Goal: Obtain resource: Download file/media

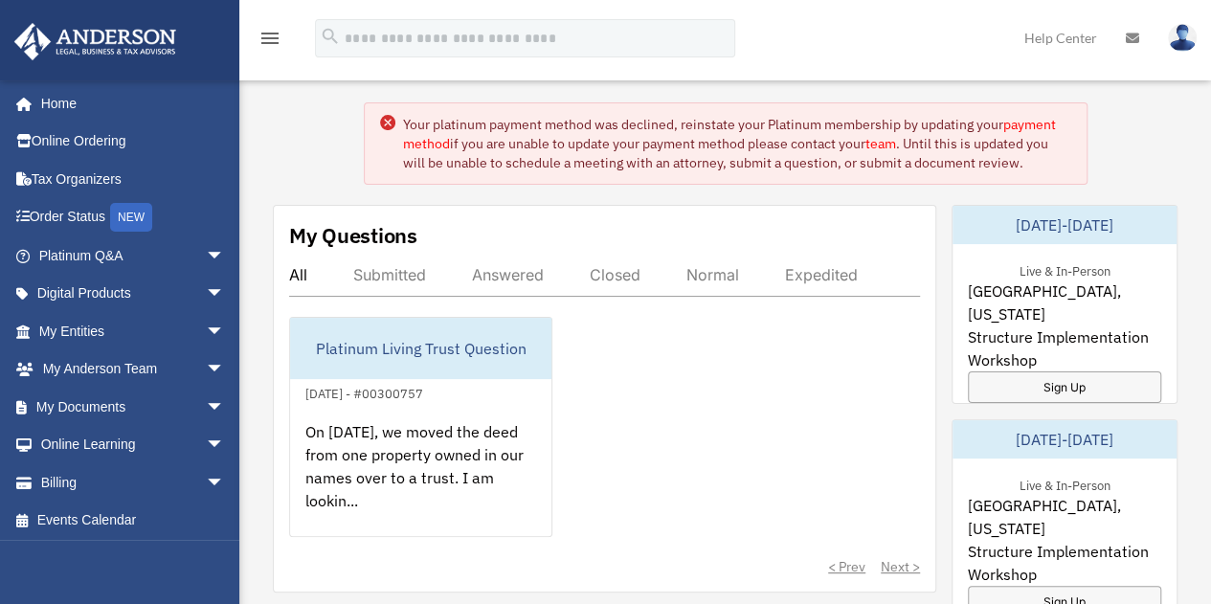
scroll to position [88, 0]
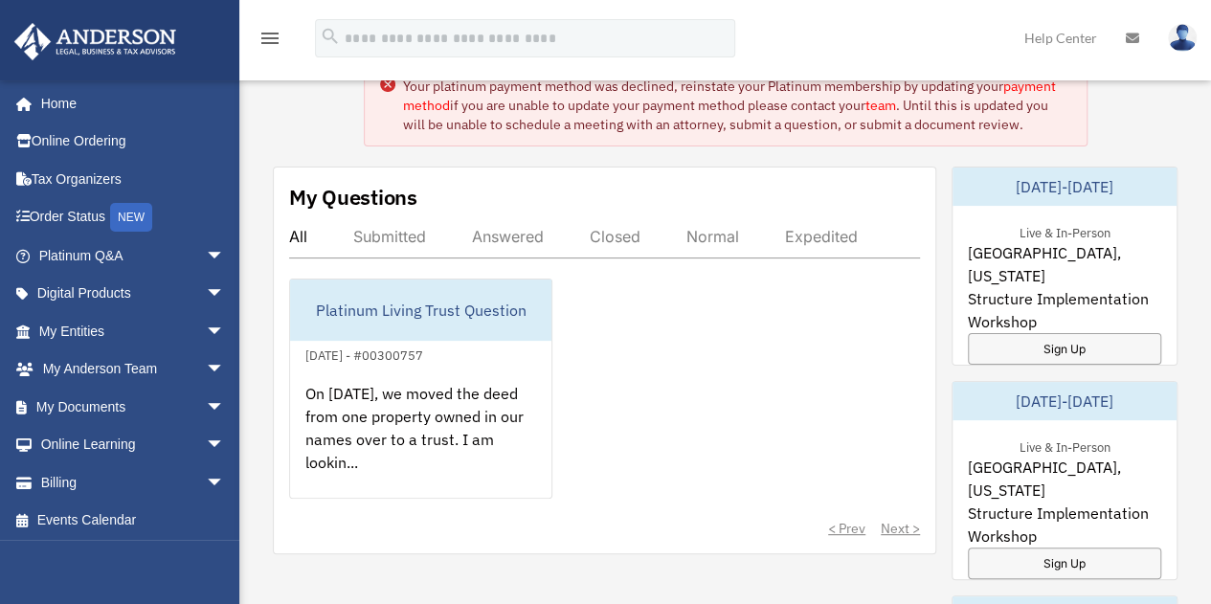
click at [373, 240] on div "Submitted" at bounding box center [389, 236] width 73 height 19
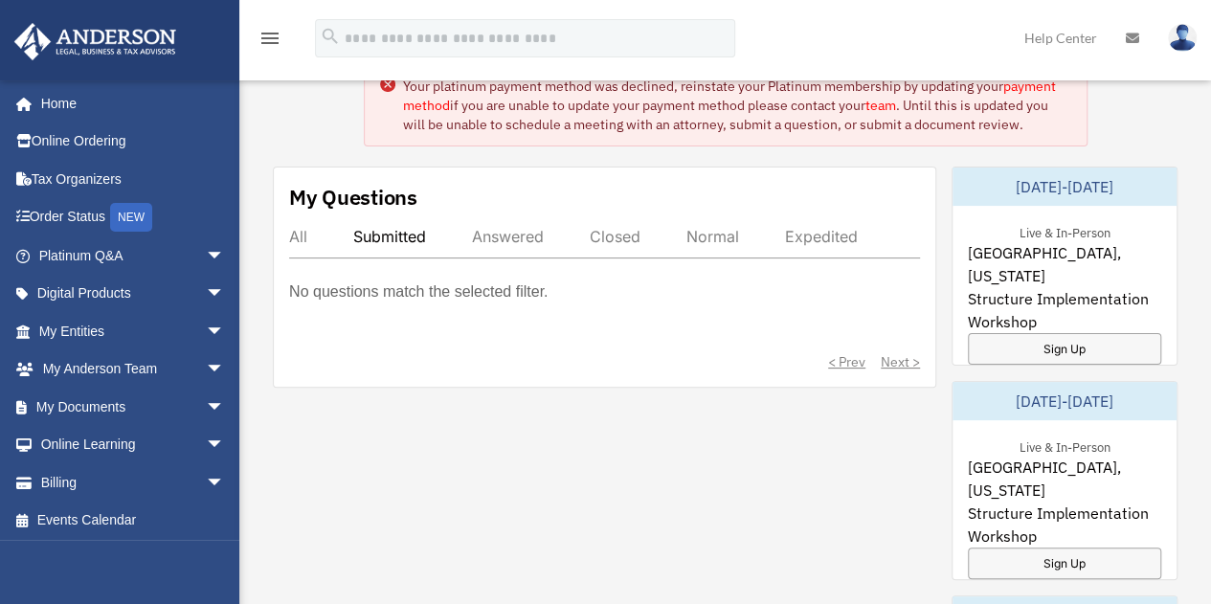
click at [504, 235] on div "Answered" at bounding box center [508, 236] width 72 height 19
click at [605, 229] on div "Closed" at bounding box center [615, 236] width 51 height 19
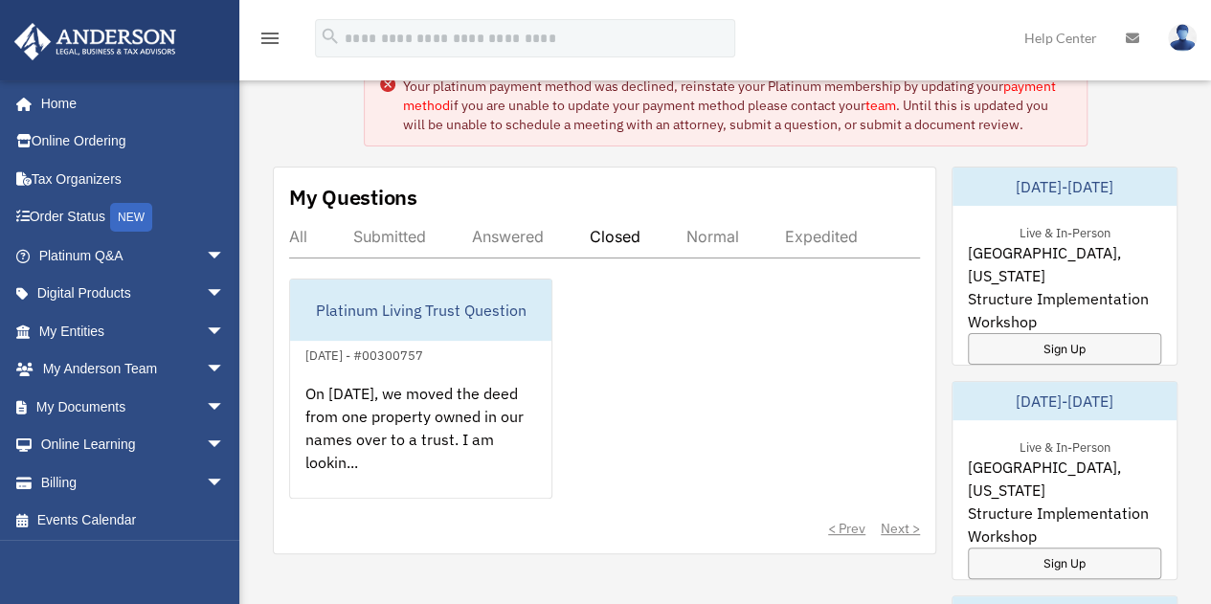
click at [695, 232] on div "Normal" at bounding box center [712, 236] width 53 height 19
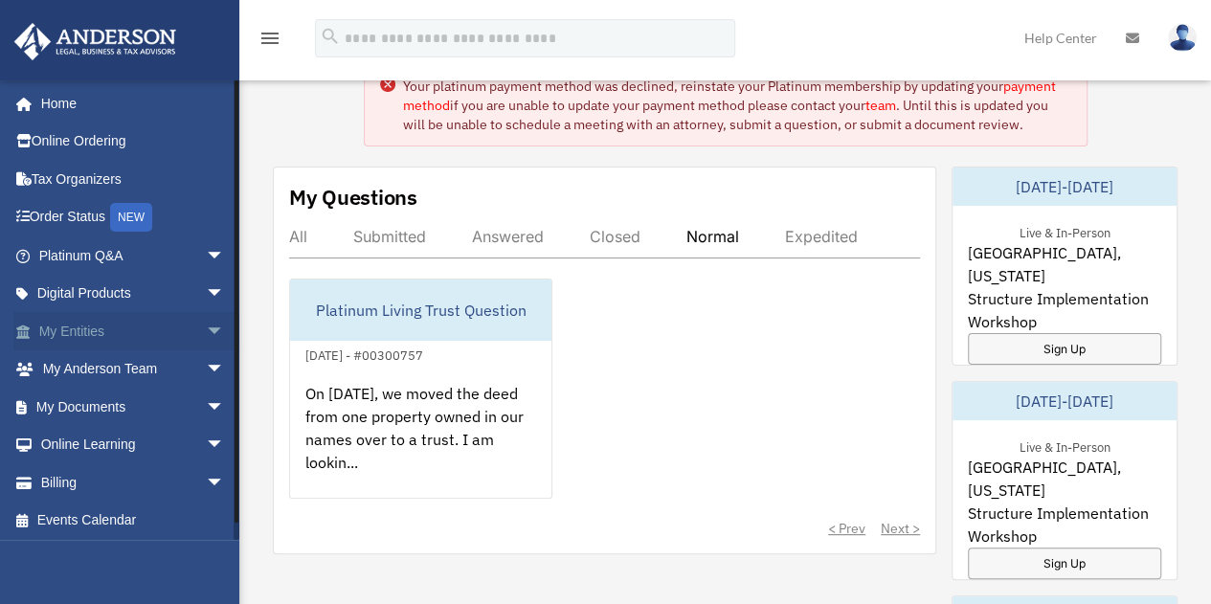
click at [140, 327] on link "My Entities arrow_drop_down" at bounding box center [133, 331] width 240 height 38
click at [206, 333] on span "arrow_drop_down" at bounding box center [225, 331] width 38 height 39
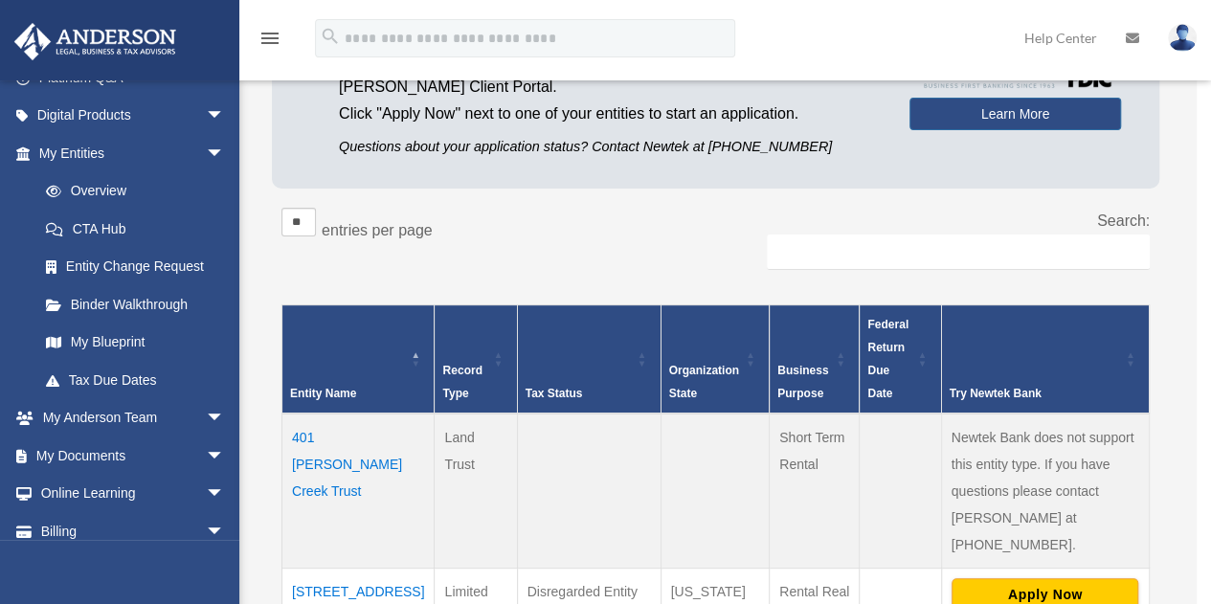
scroll to position [228, 0]
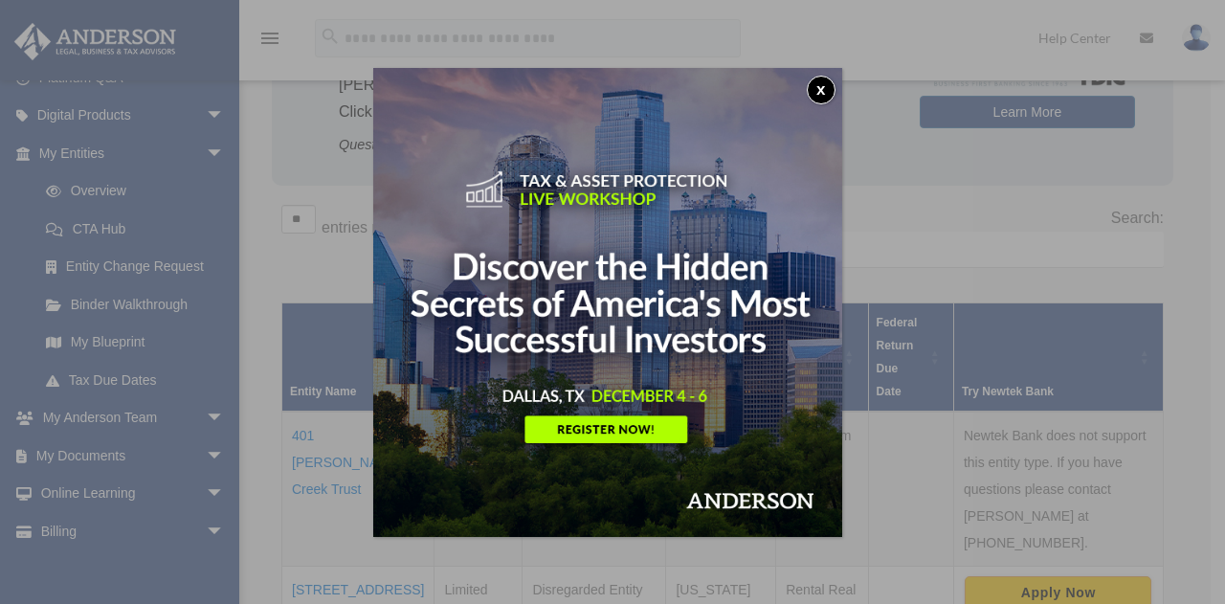
click at [812, 96] on img at bounding box center [607, 302] width 469 height 469
click at [835, 82] on button "x" at bounding box center [821, 90] width 29 height 29
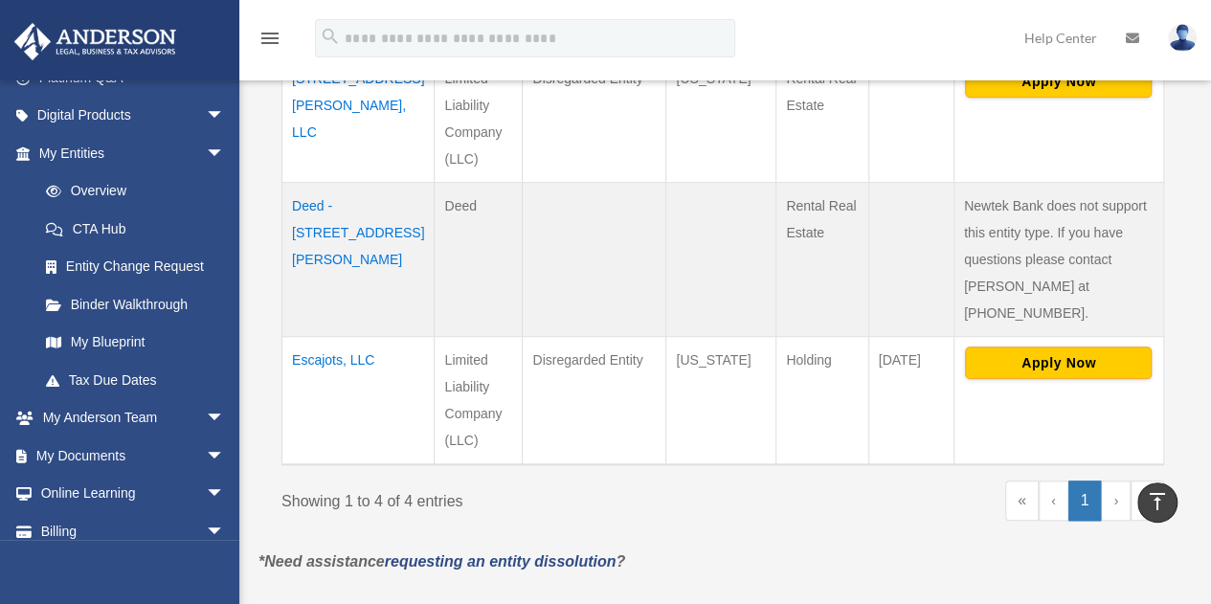
scroll to position [753, 0]
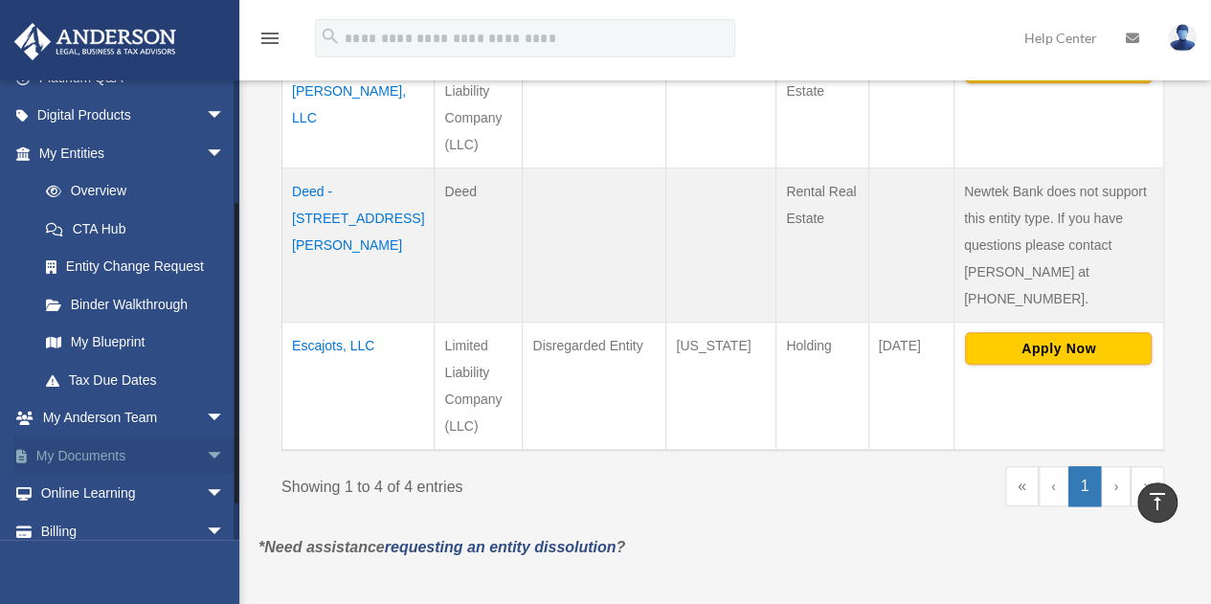
click at [121, 454] on link "My Documents arrow_drop_down" at bounding box center [133, 456] width 240 height 38
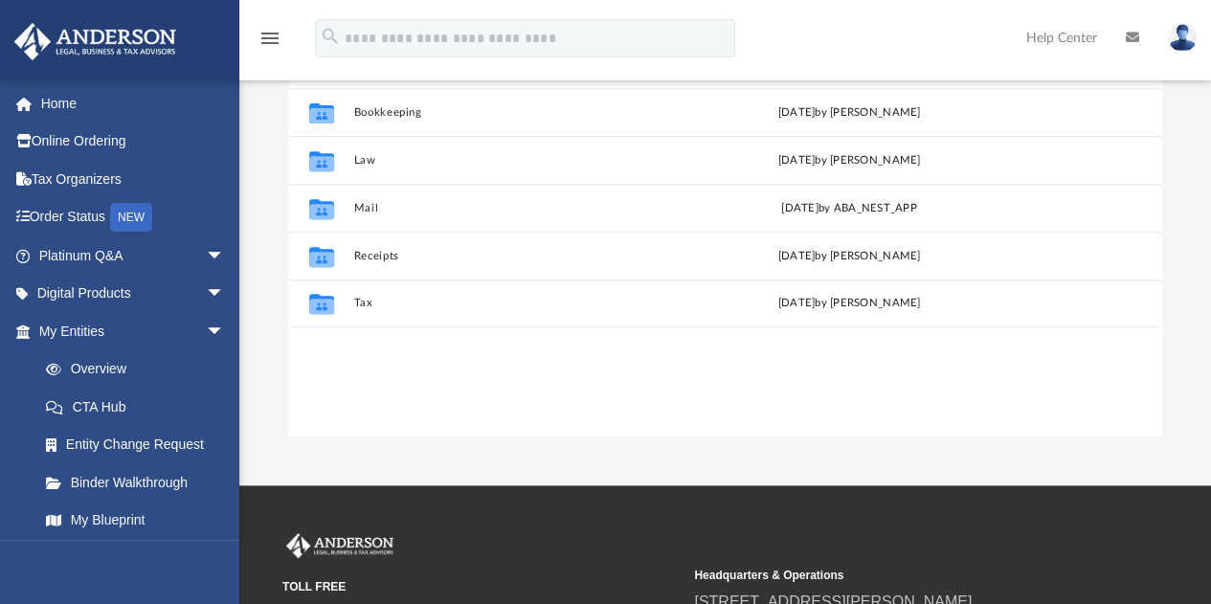
scroll to position [319, 0]
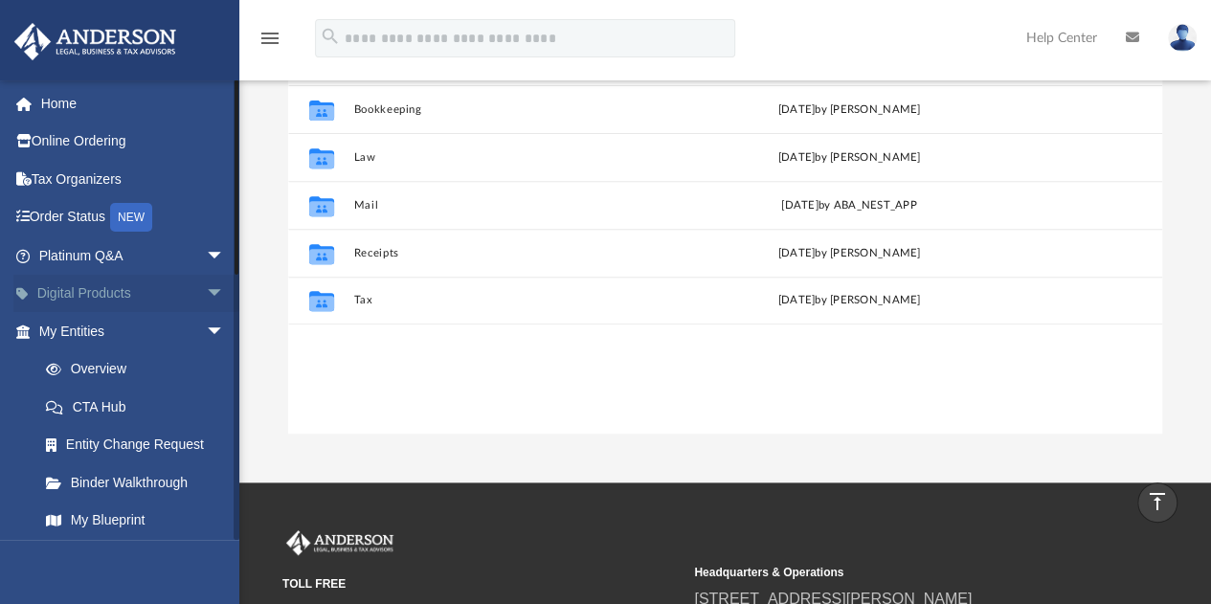
click at [212, 289] on span "arrow_drop_down" at bounding box center [225, 294] width 38 height 39
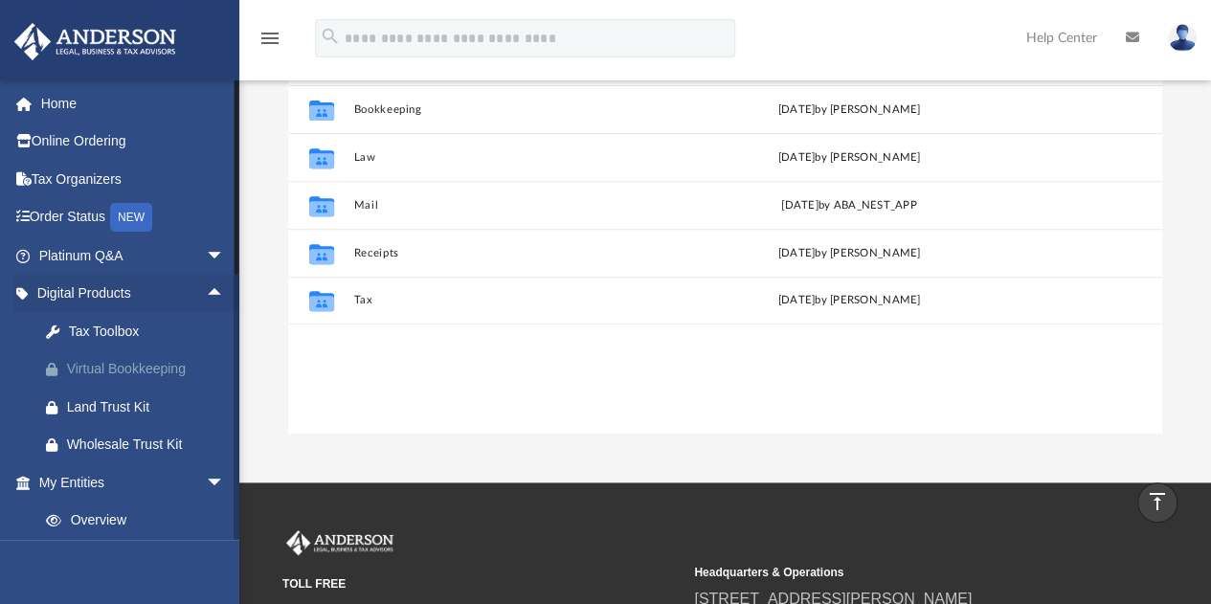
click at [143, 359] on div "Virtual Bookkeeping" at bounding box center [148, 369] width 163 height 24
click at [132, 296] on link "Digital Products arrow_drop_up" at bounding box center [133, 294] width 240 height 38
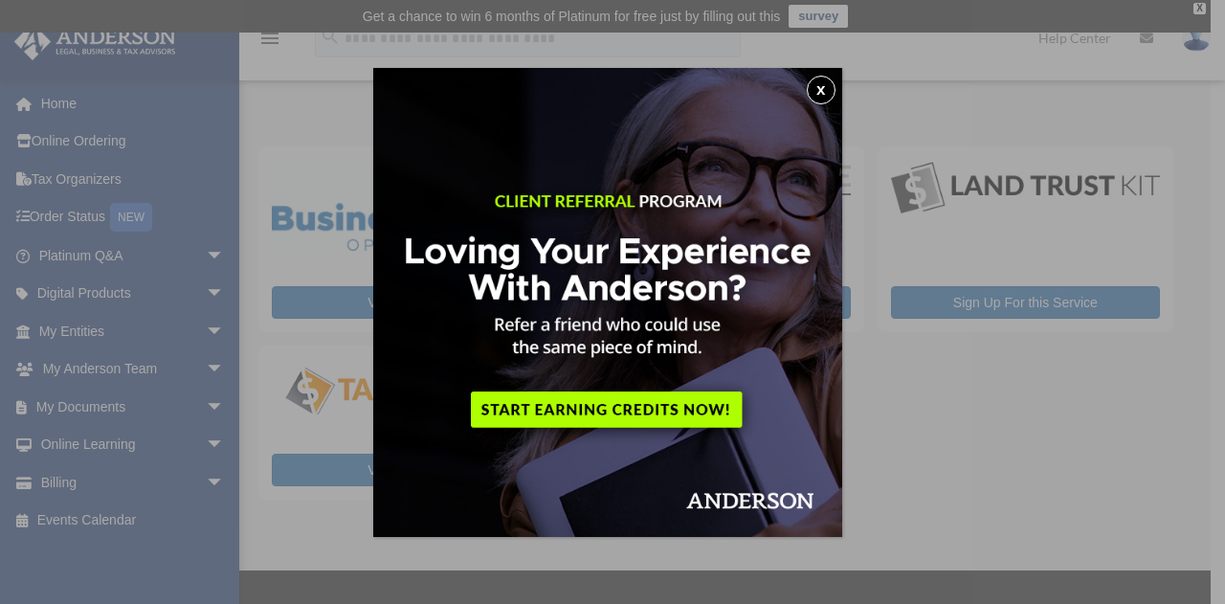
click at [829, 95] on button "x" at bounding box center [821, 90] width 29 height 29
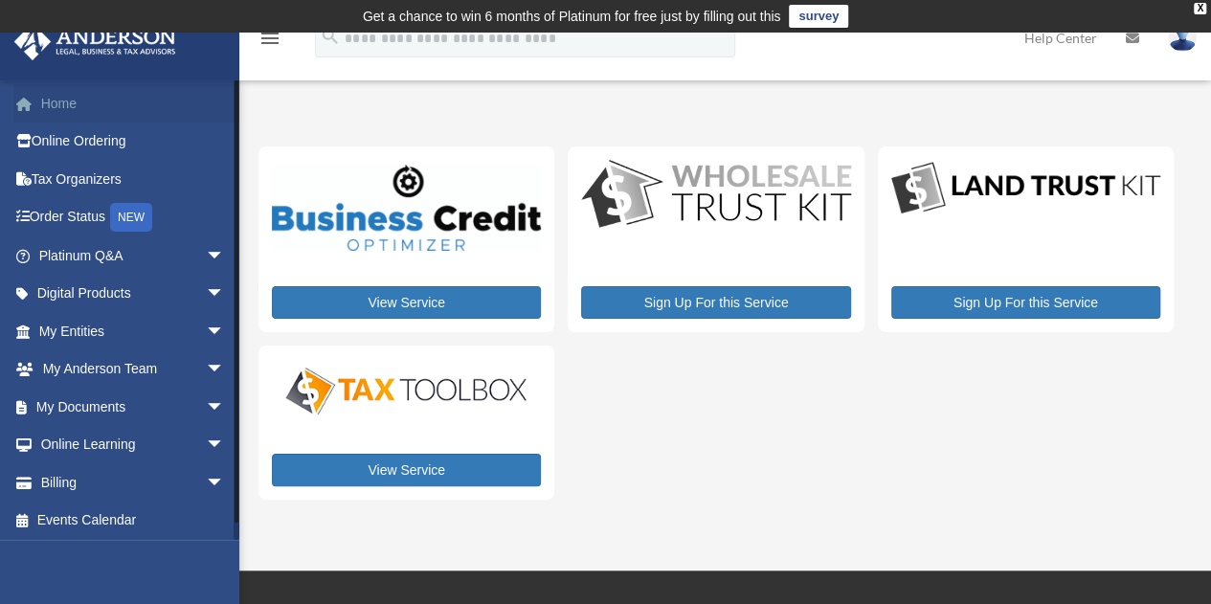
click at [42, 109] on link "Home" at bounding box center [133, 103] width 240 height 38
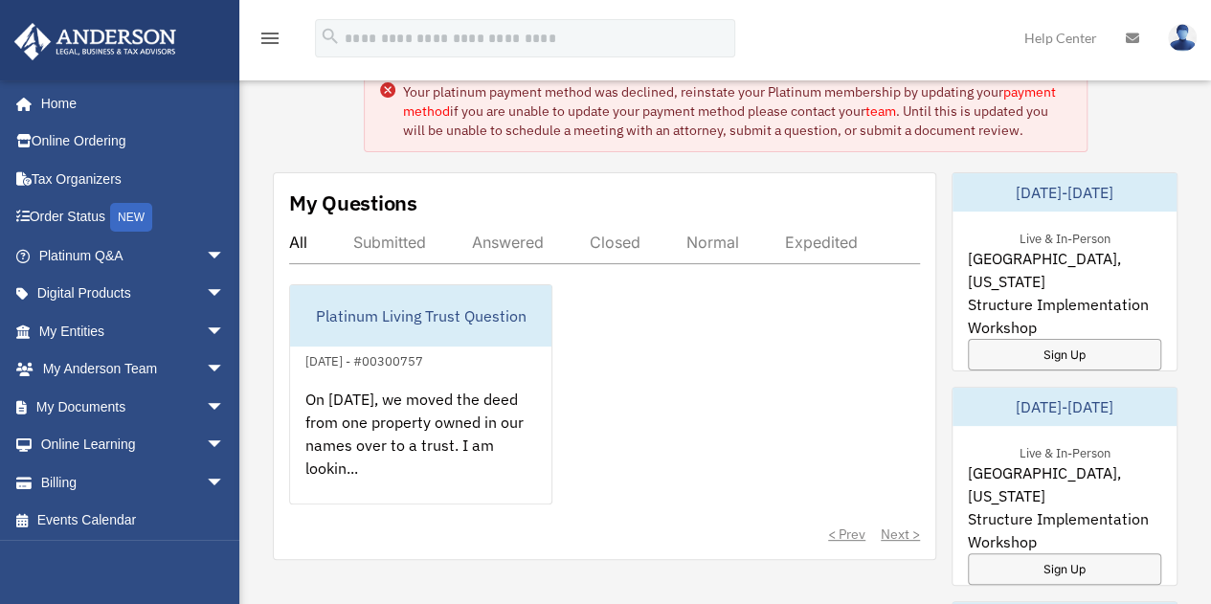
scroll to position [83, 0]
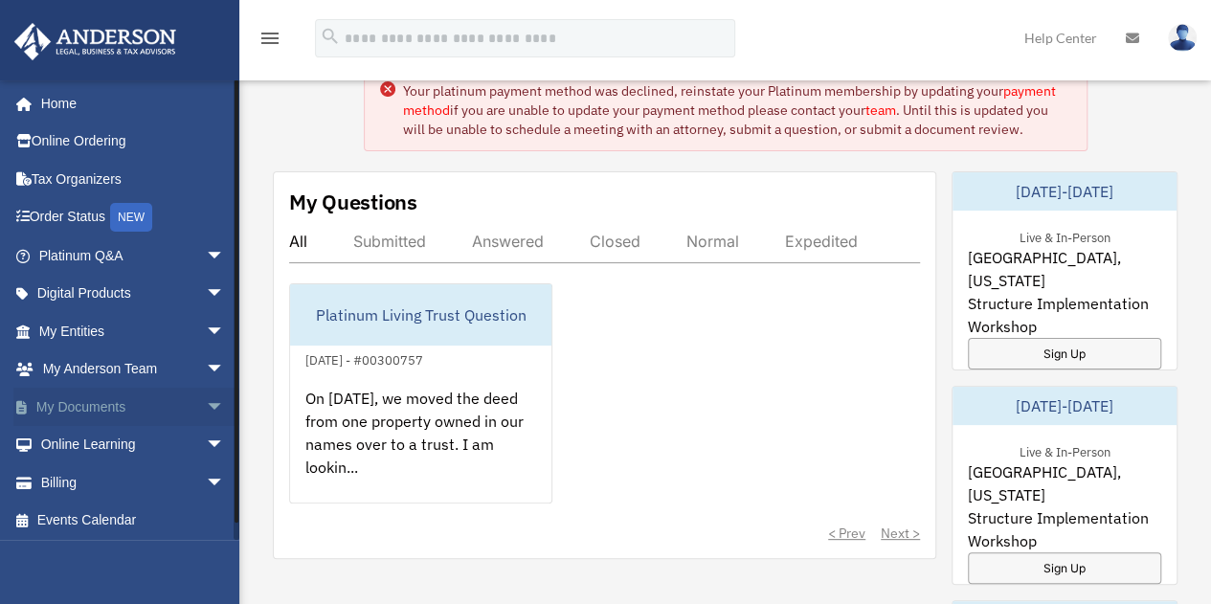
click at [206, 413] on span "arrow_drop_down" at bounding box center [225, 407] width 38 height 39
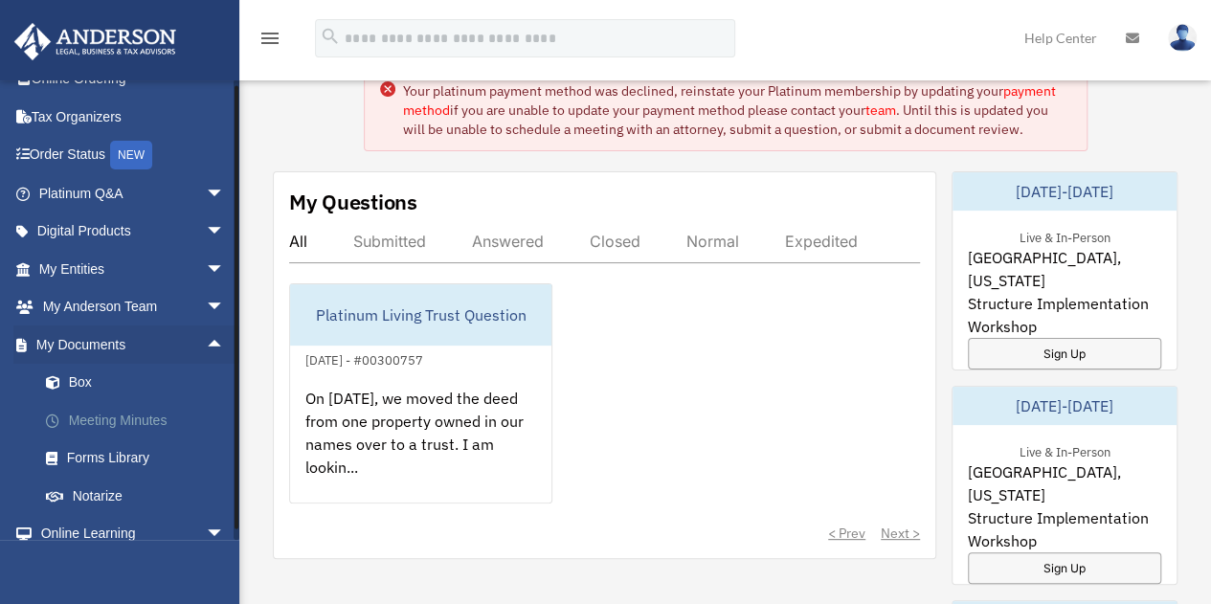
scroll to position [65, 0]
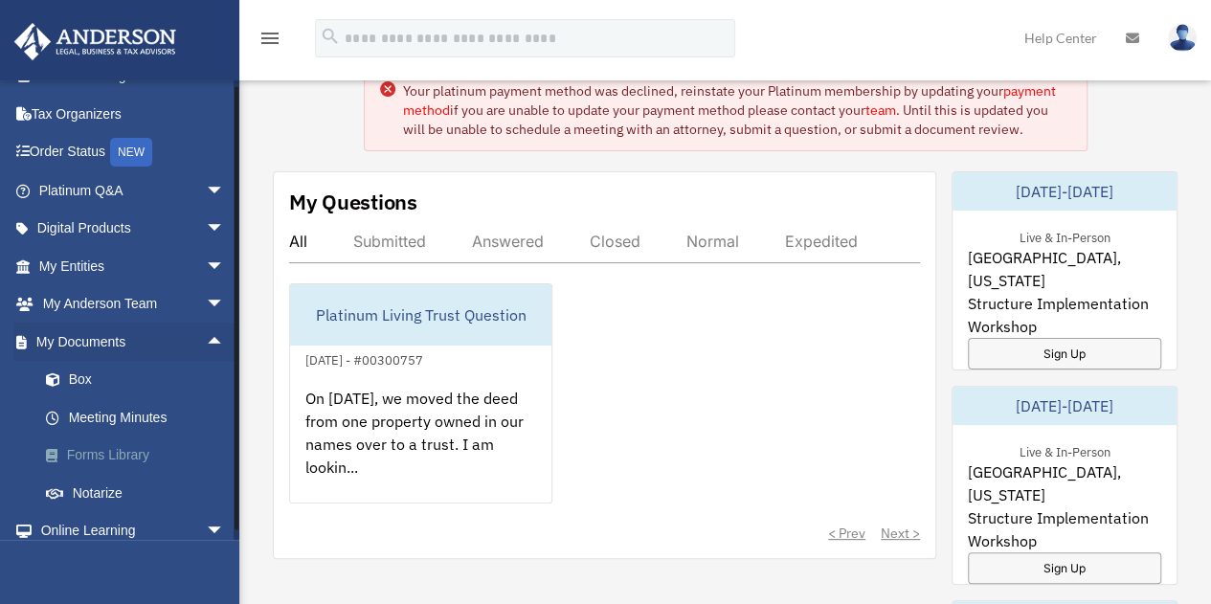
click at [111, 456] on link "Forms Library" at bounding box center [140, 456] width 227 height 38
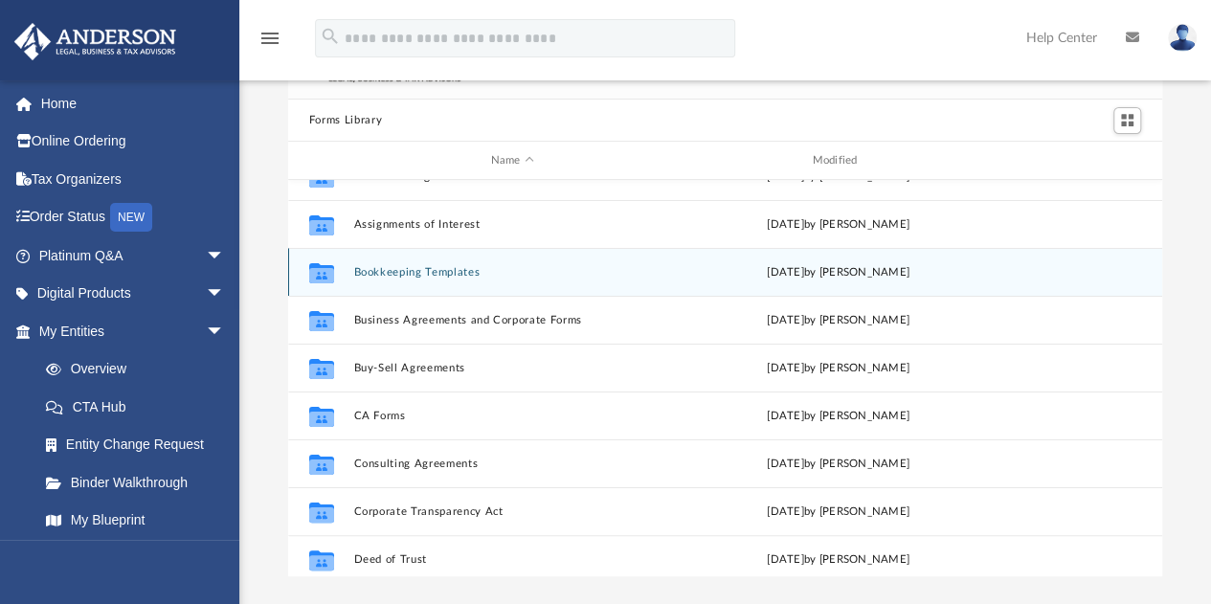
scroll to position [124, 0]
click at [427, 280] on div "Collaborated Folder Bookkeeping Templates [DATE] by [PERSON_NAME]" at bounding box center [725, 271] width 874 height 48
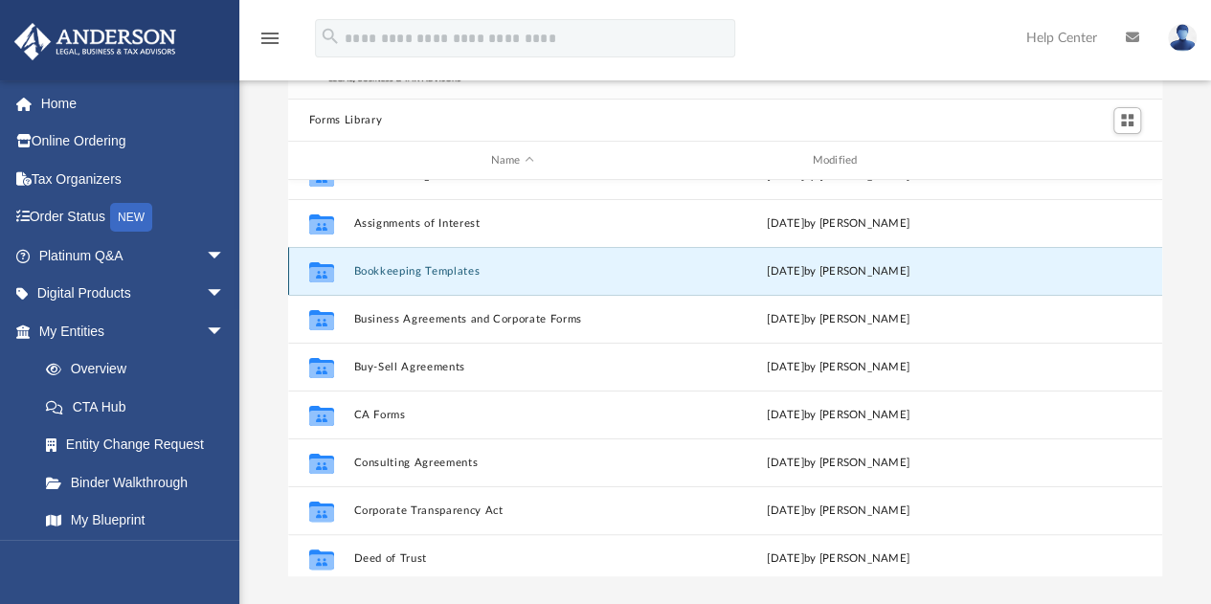
click at [423, 268] on button "Bookkeeping Templates" at bounding box center [512, 271] width 318 height 12
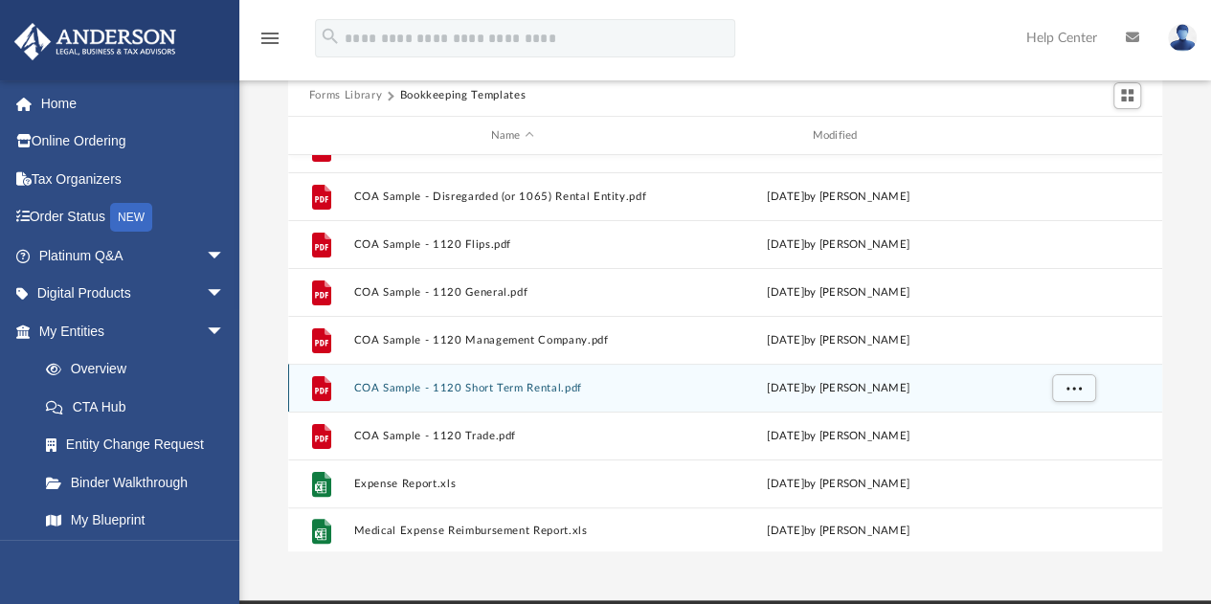
scroll to position [128, 0]
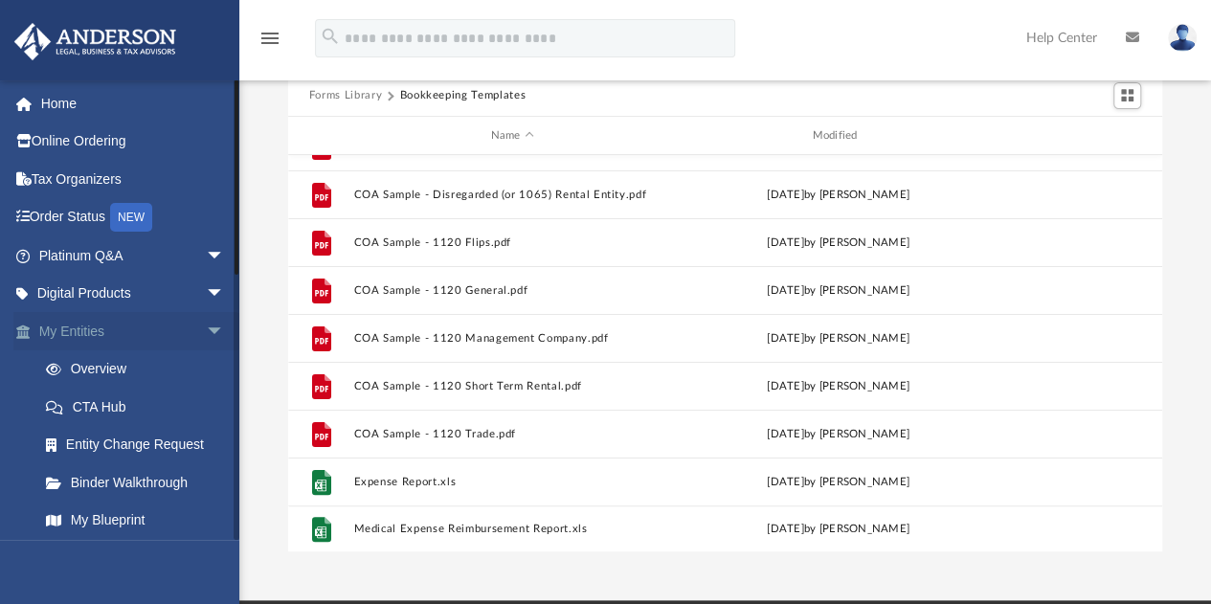
click at [206, 326] on span "arrow_drop_down" at bounding box center [225, 331] width 38 height 39
click at [206, 369] on span "arrow_drop_down" at bounding box center [225, 369] width 38 height 39
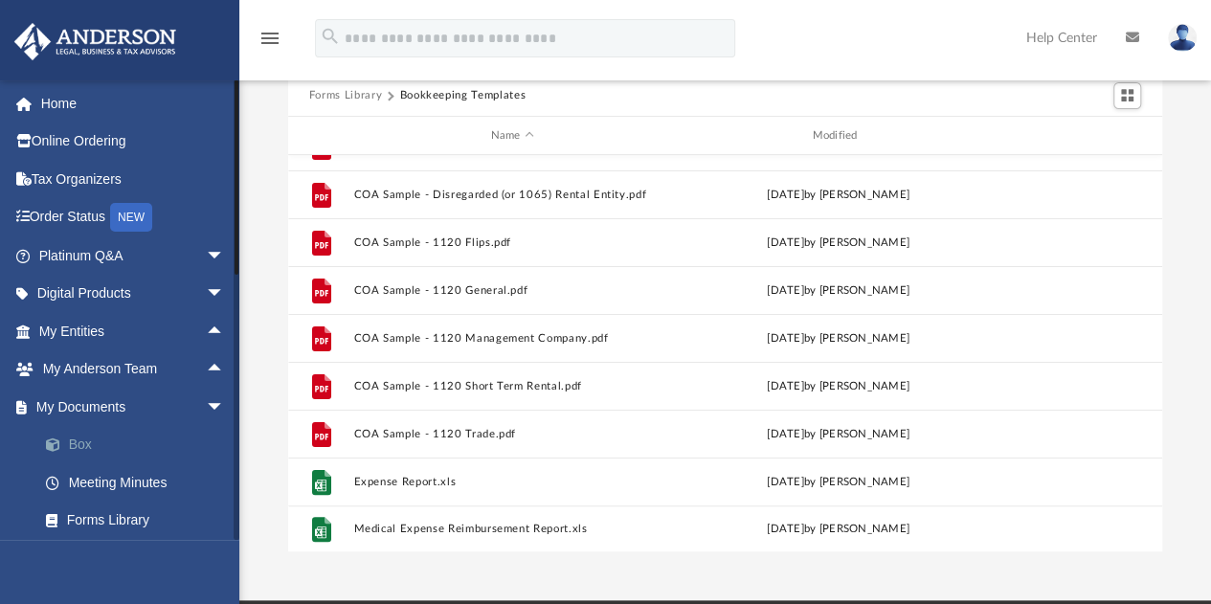
click at [85, 439] on link "Box" at bounding box center [140, 445] width 227 height 38
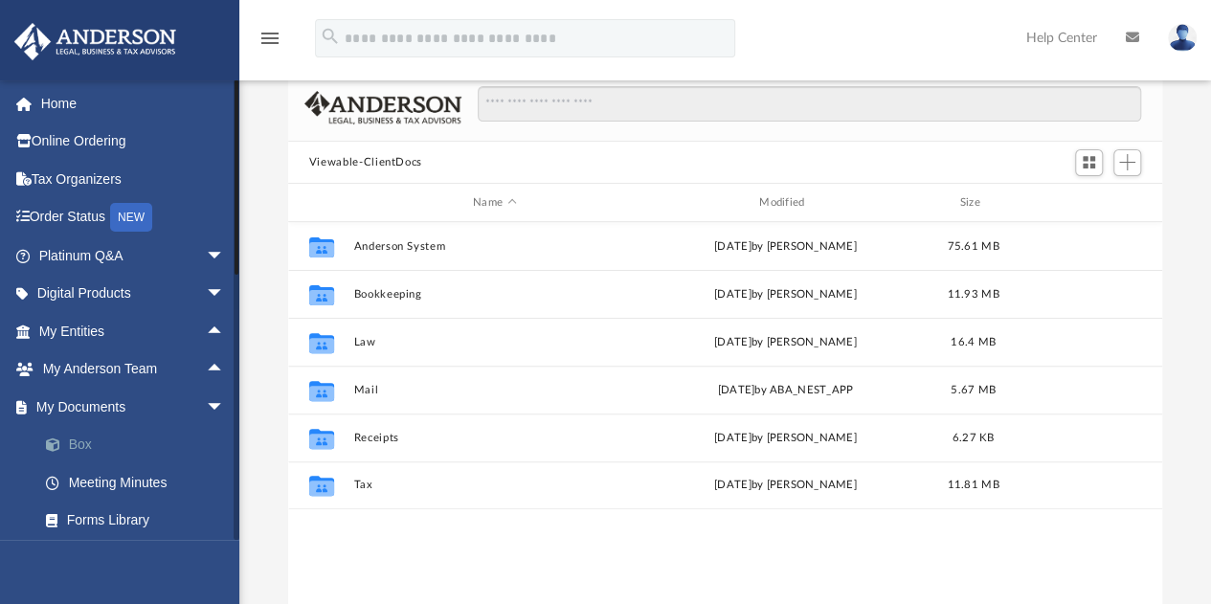
scroll to position [420, 860]
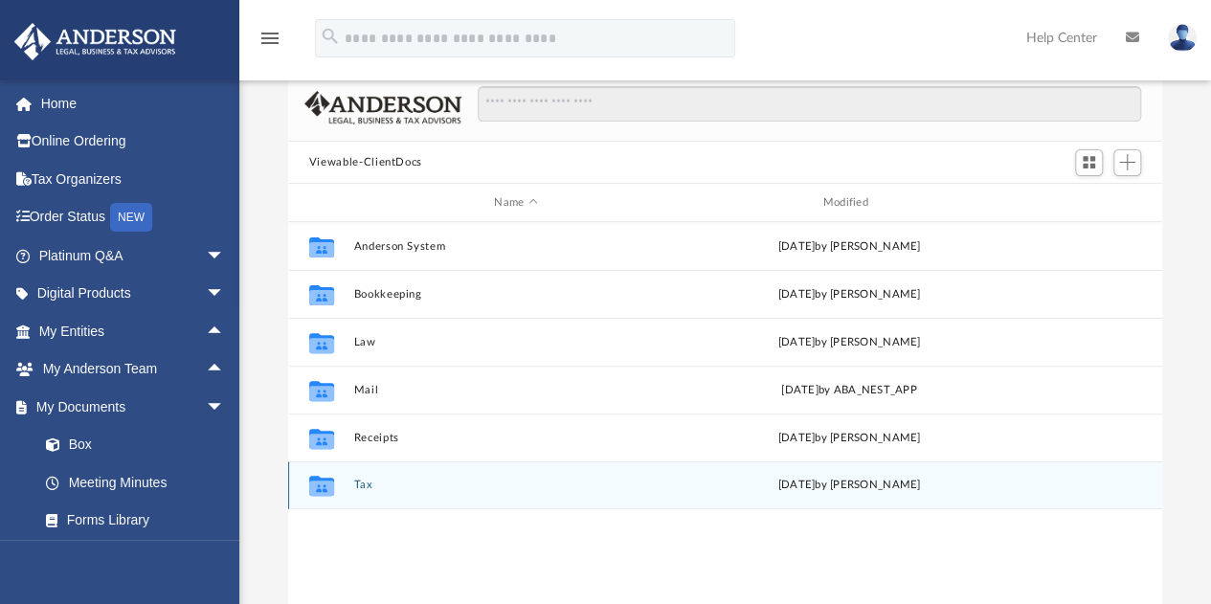
click at [366, 484] on button "Tax" at bounding box center [515, 486] width 325 height 12
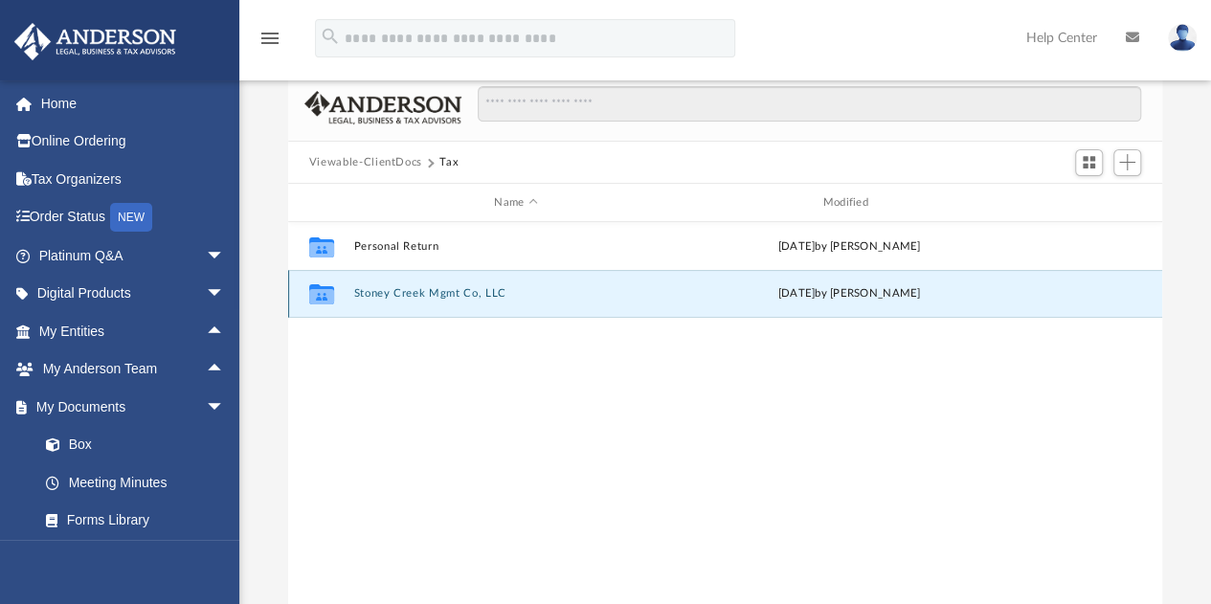
click at [417, 298] on button "Stoney Creek Mgmt Co, LLC" at bounding box center [515, 294] width 325 height 12
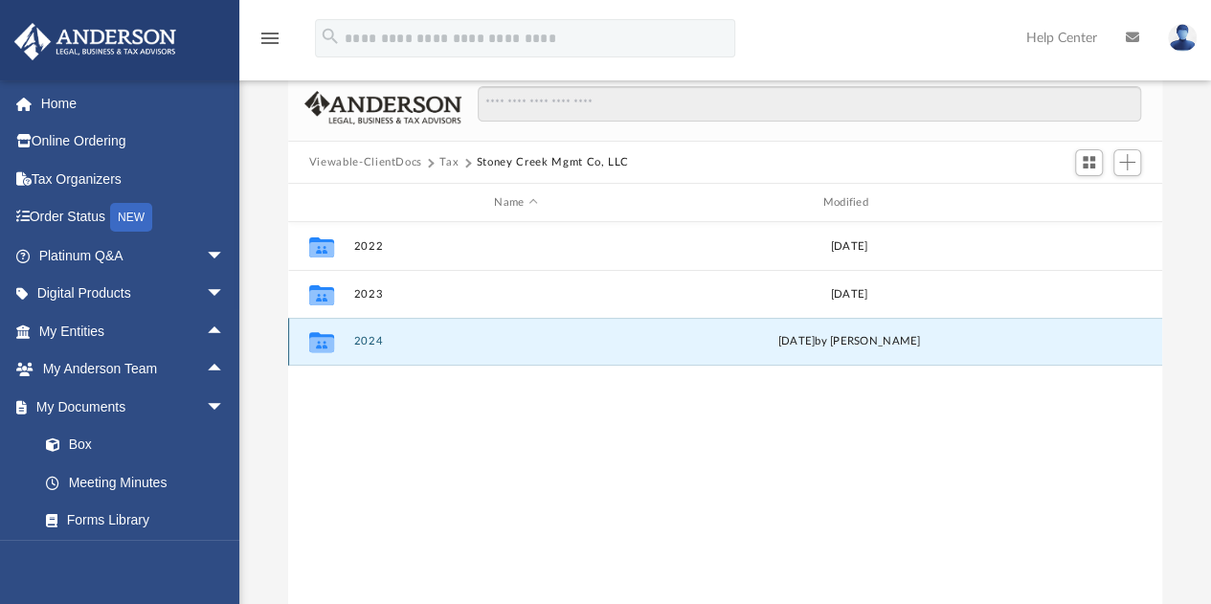
click at [366, 342] on button "2024" at bounding box center [515, 342] width 325 height 12
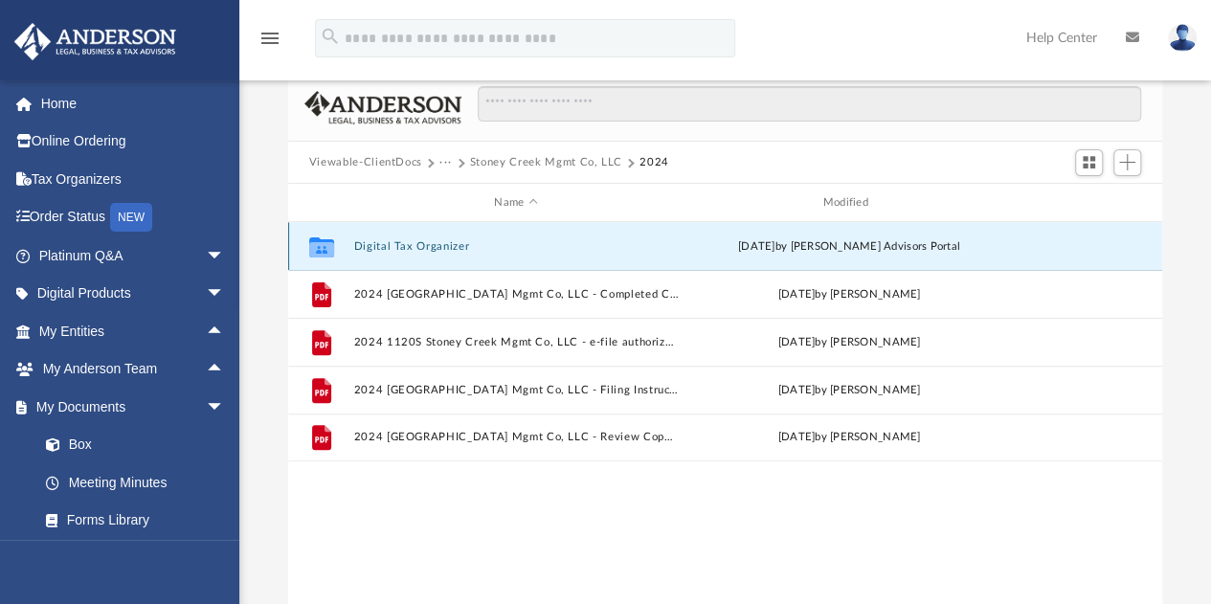
click at [409, 240] on button "Digital Tax Organizer" at bounding box center [515, 246] width 325 height 12
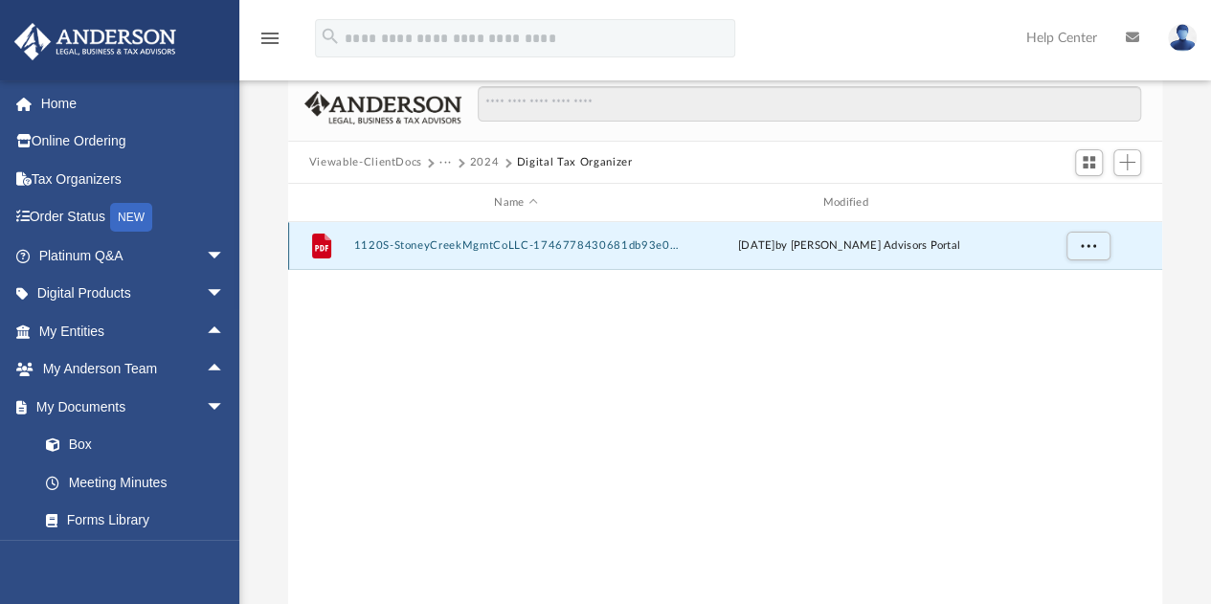
click at [417, 248] on button "1120S-StoneyCreekMgmtCoLLC-1746778430681db93e0f6a1.pdf" at bounding box center [515, 246] width 325 height 12
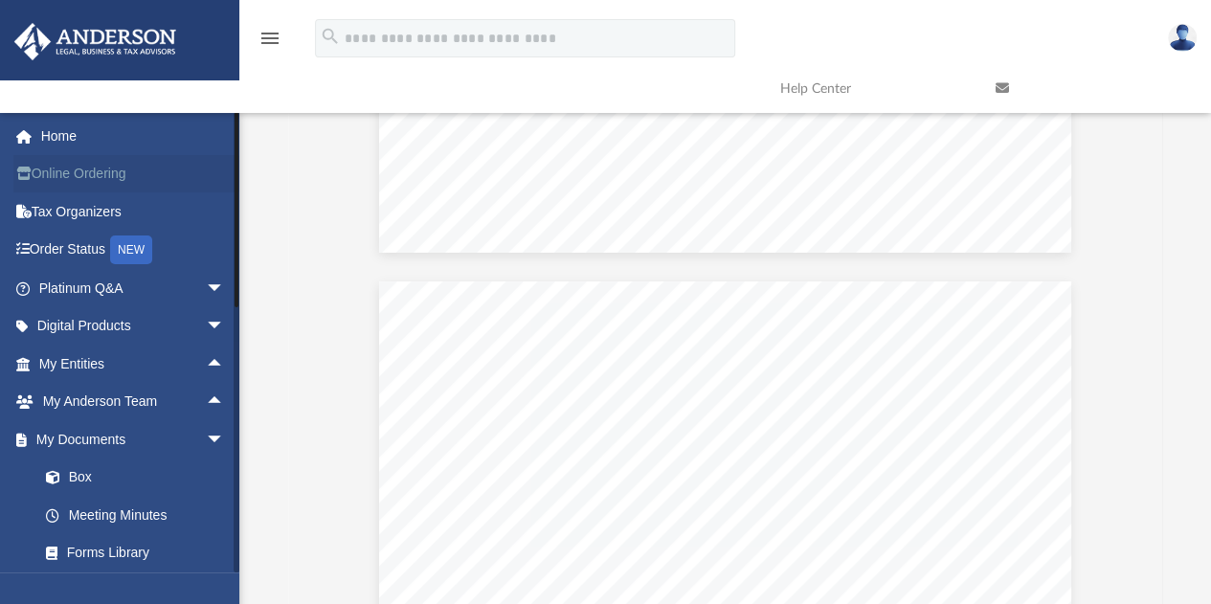
scroll to position [2433, 0]
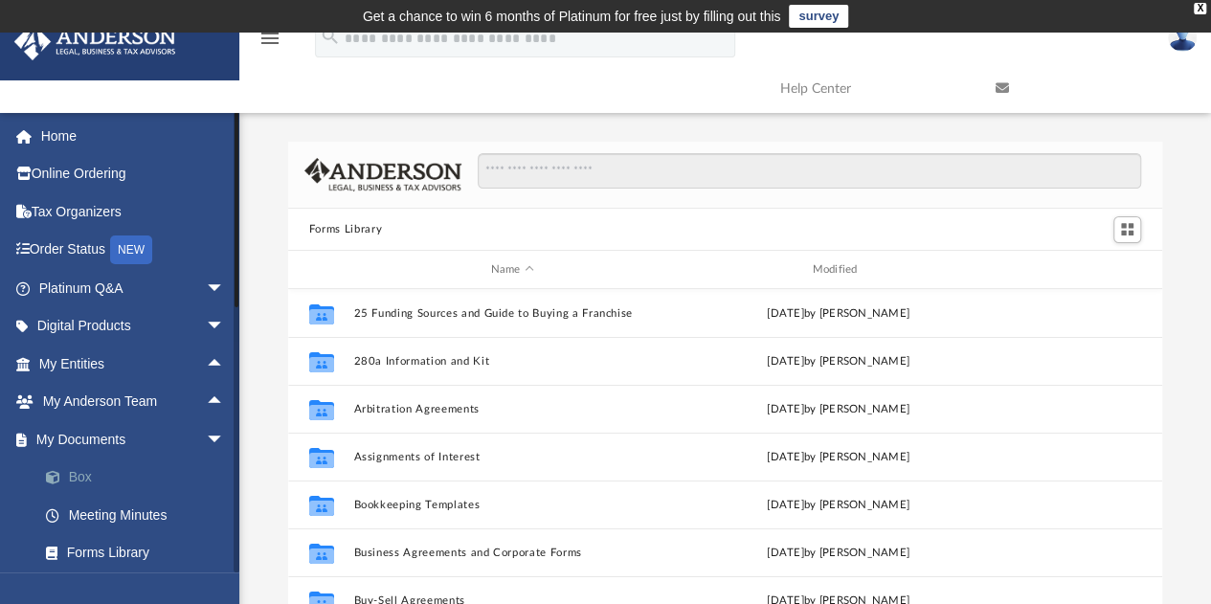
click at [71, 472] on link "Box" at bounding box center [140, 478] width 227 height 38
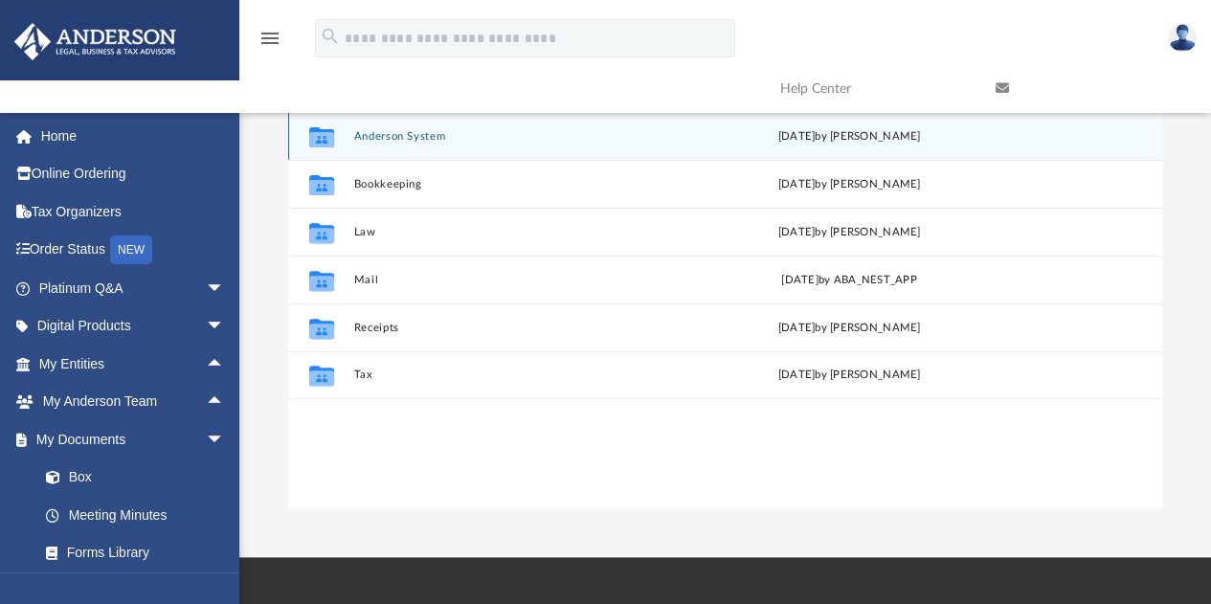
scroll to position [249, 0]
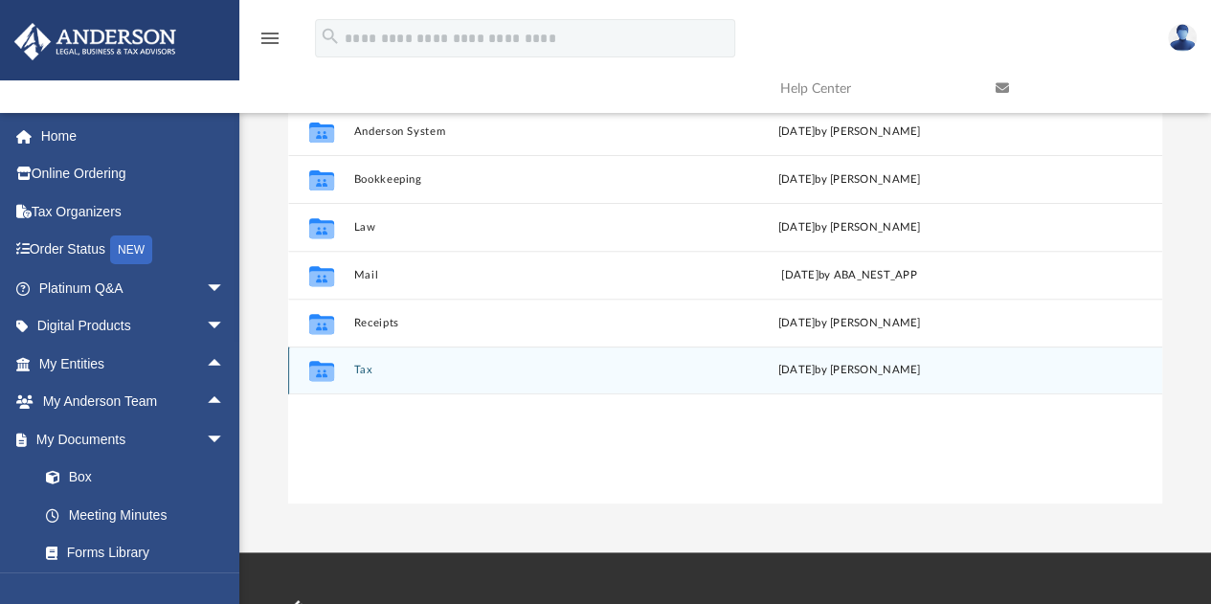
click at [363, 366] on button "Tax" at bounding box center [515, 371] width 325 height 12
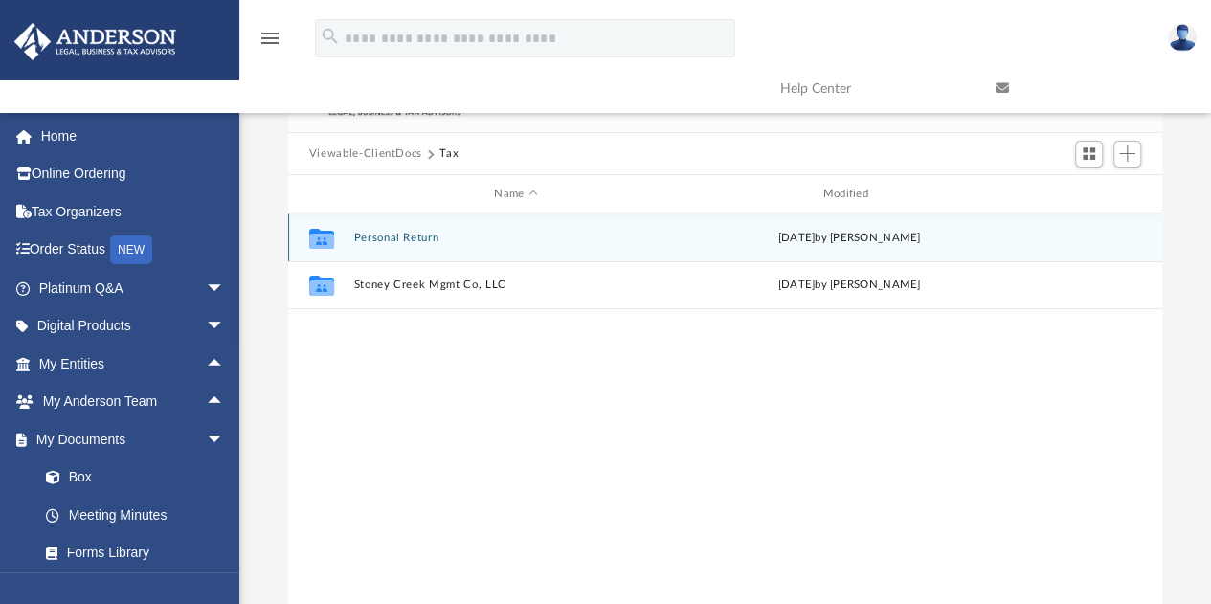
scroll to position [109, 0]
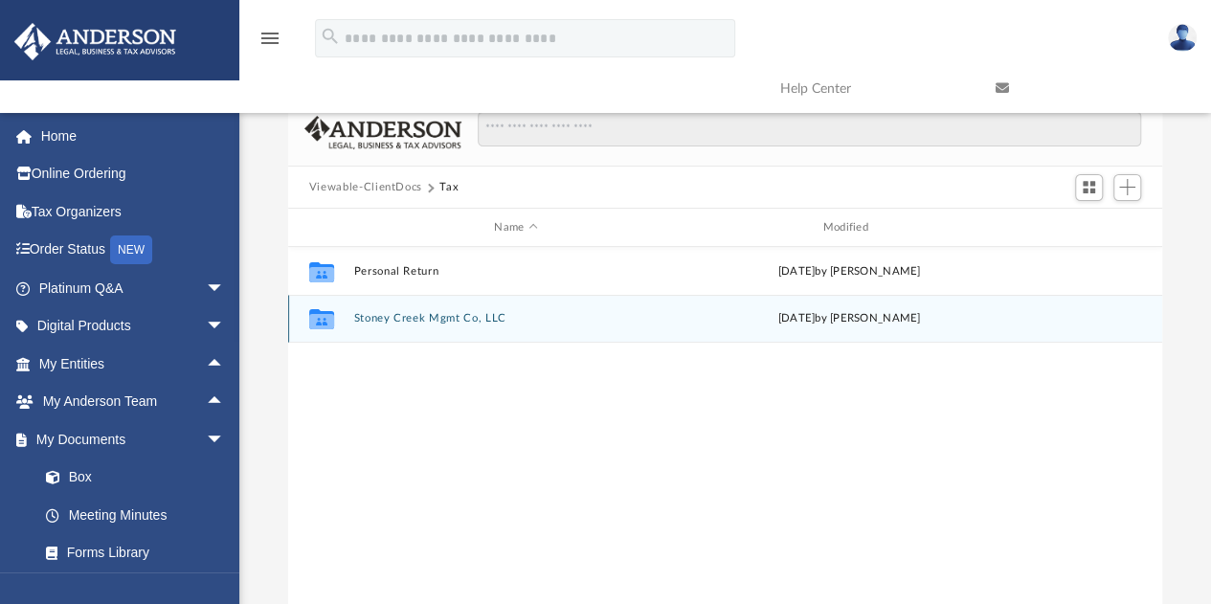
click at [384, 308] on div "Collaborated Folder Stoney Creek Mgmt Co, LLC [DATE] by [PERSON_NAME]" at bounding box center [725, 319] width 874 height 48
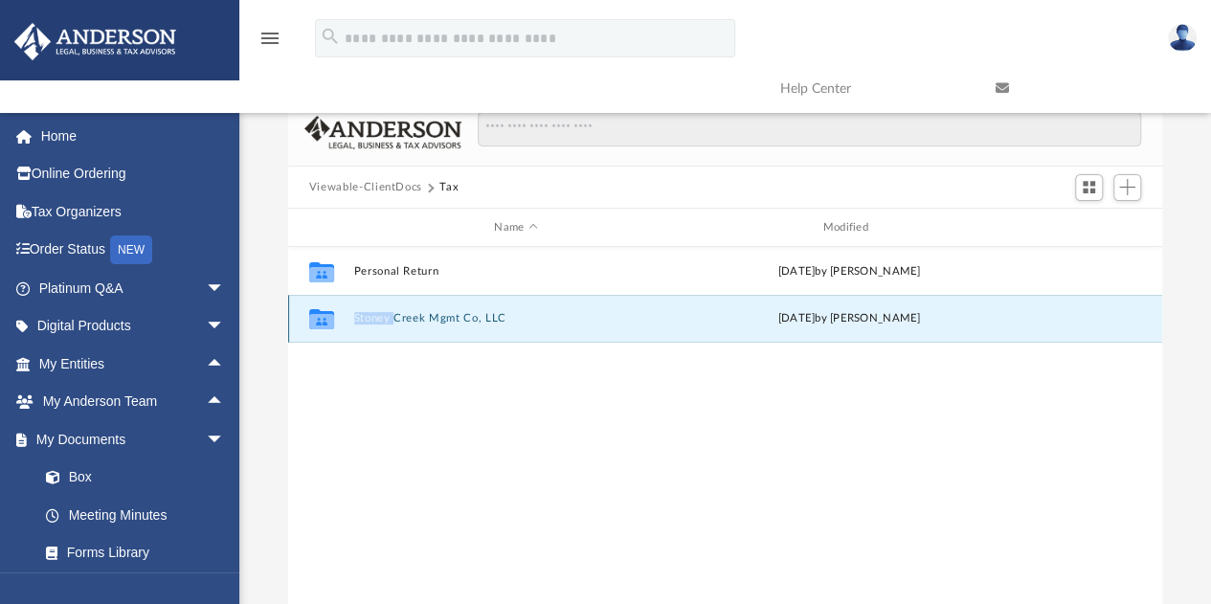
click at [384, 308] on div "Collaborated Folder Stoney Creek Mgmt Co, LLC [DATE] by [PERSON_NAME]" at bounding box center [725, 319] width 874 height 48
click at [385, 315] on button "Stoney Creek Mgmt Co, LLC" at bounding box center [515, 319] width 325 height 12
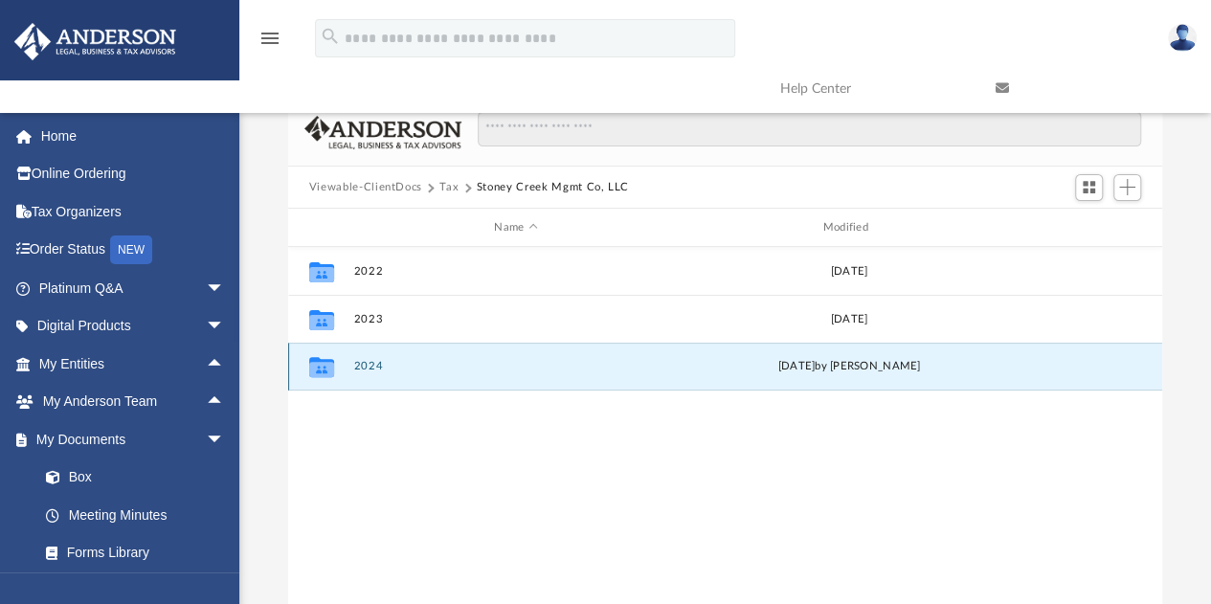
click at [370, 372] on button "2024" at bounding box center [515, 367] width 325 height 12
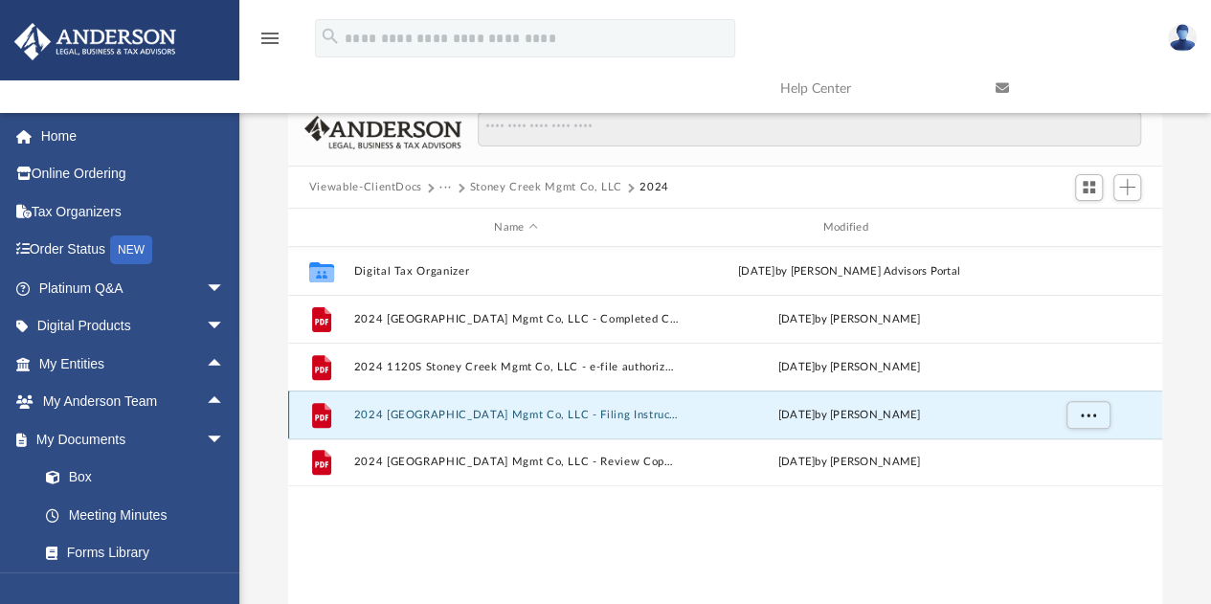
click at [435, 416] on button "2024 [GEOGRAPHIC_DATA] Mgmt Co, LLC - Filing Instructions.pdf" at bounding box center [515, 415] width 325 height 12
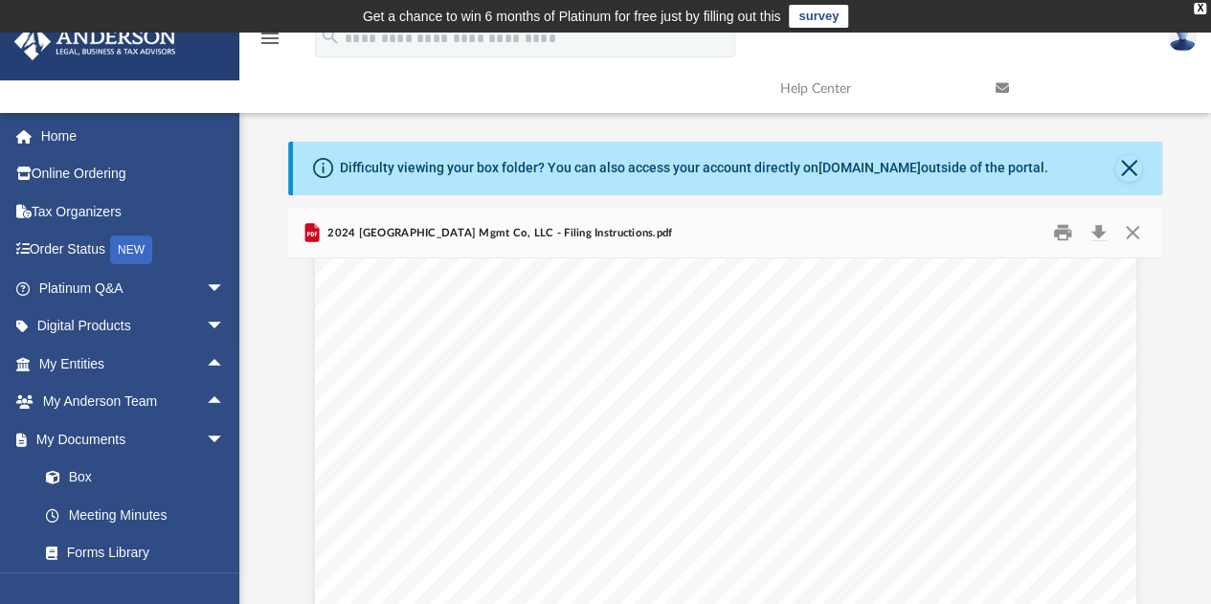
scroll to position [550, 0]
click at [1111, 164] on div "Difficulty viewing your box folder? You can also access your account directly o…" at bounding box center [728, 169] width 870 height 54
click at [1126, 166] on button "Close" at bounding box center [1128, 168] width 27 height 27
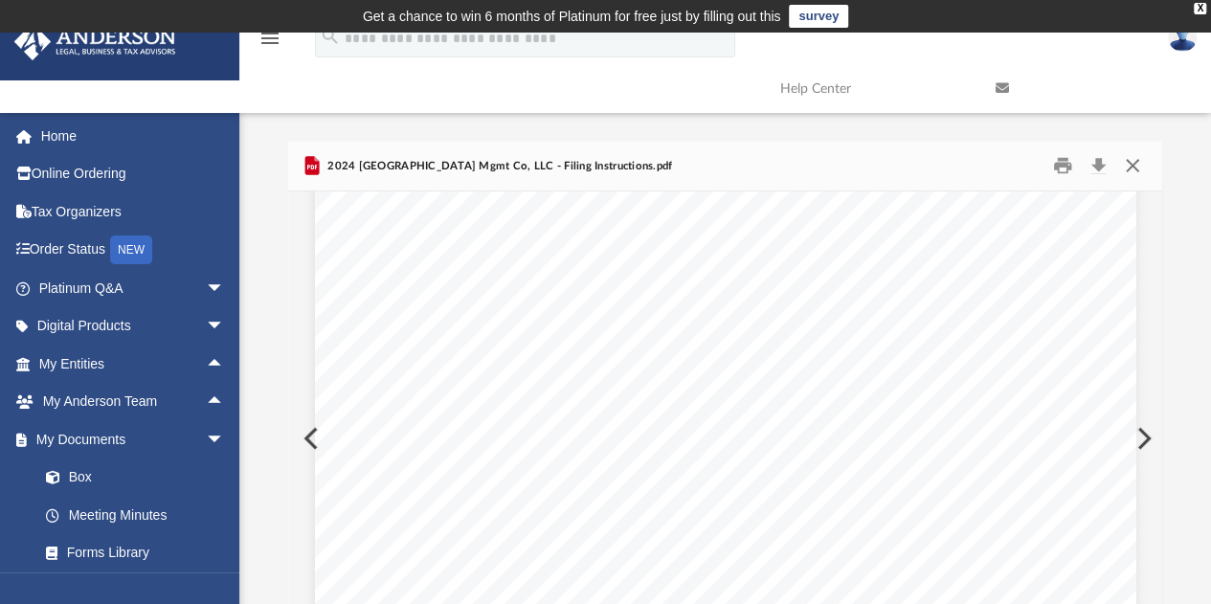
click at [1123, 162] on button "Close" at bounding box center [1132, 166] width 34 height 30
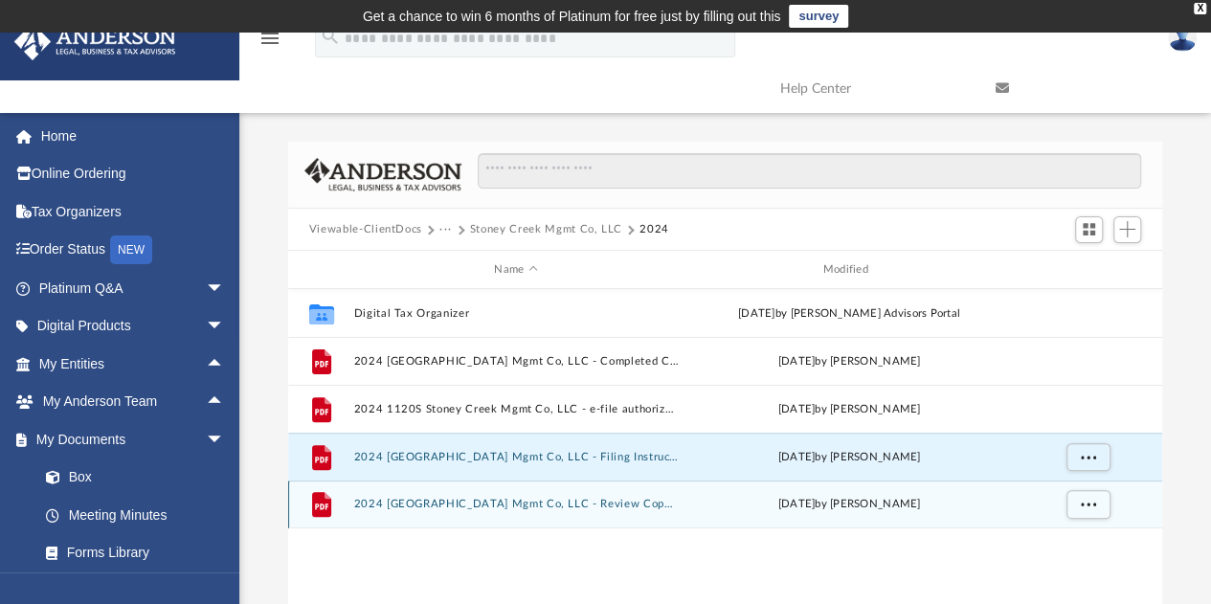
click at [472, 505] on button "2024 [GEOGRAPHIC_DATA] Mgmt Co, LLC - Review Copy.pdf" at bounding box center [515, 505] width 325 height 12
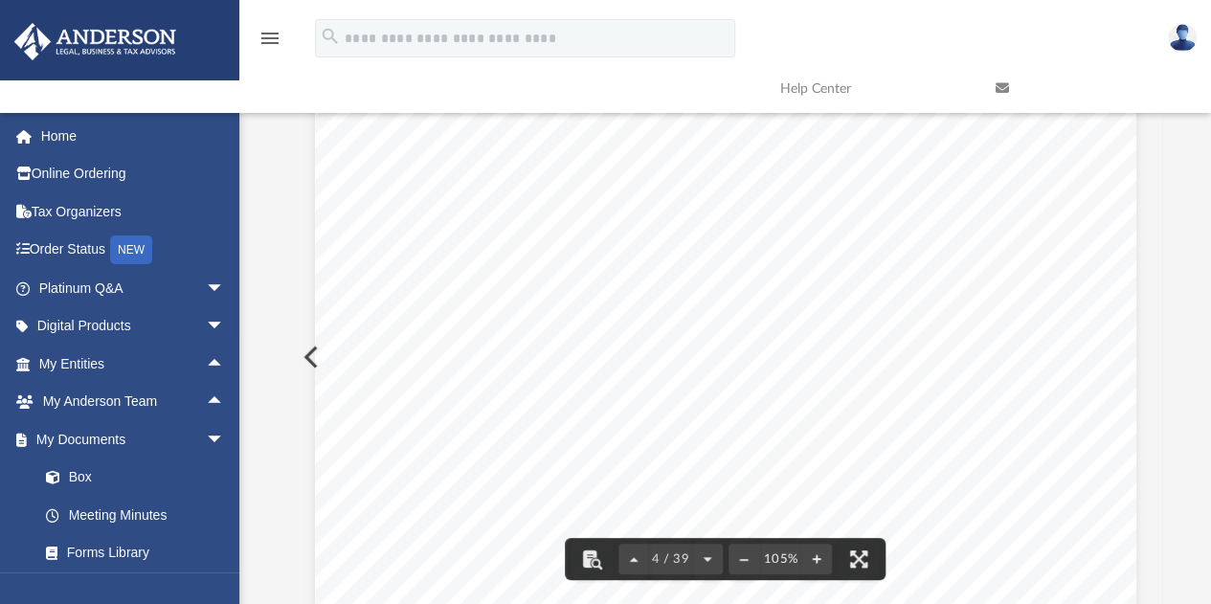
scroll to position [3757, 0]
